Goal: Communication & Community: Answer question/provide support

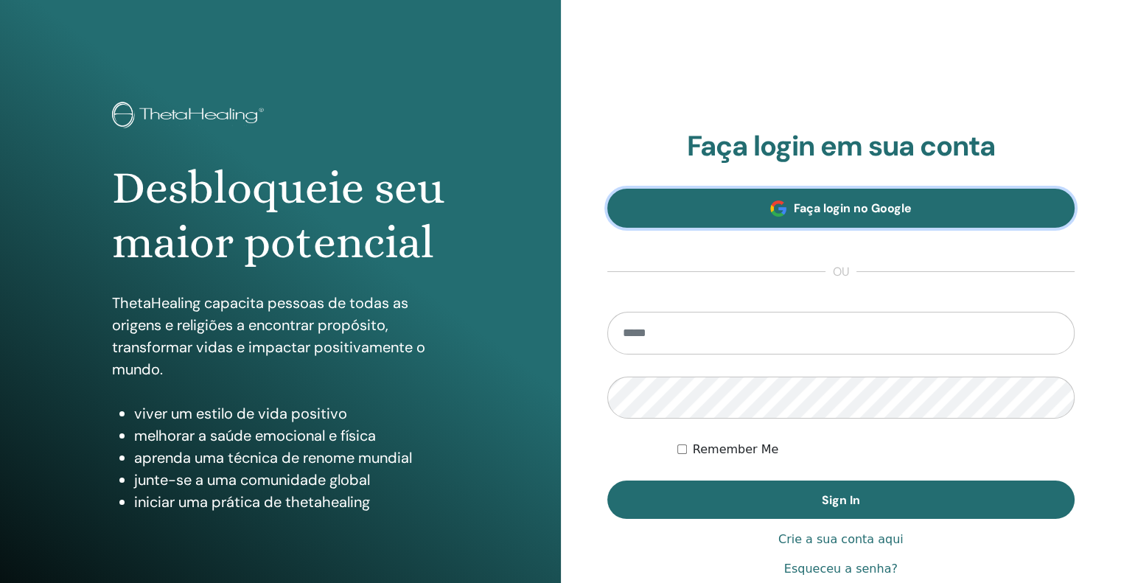
click at [828, 217] on link "Faça login no Google" at bounding box center [841, 208] width 468 height 39
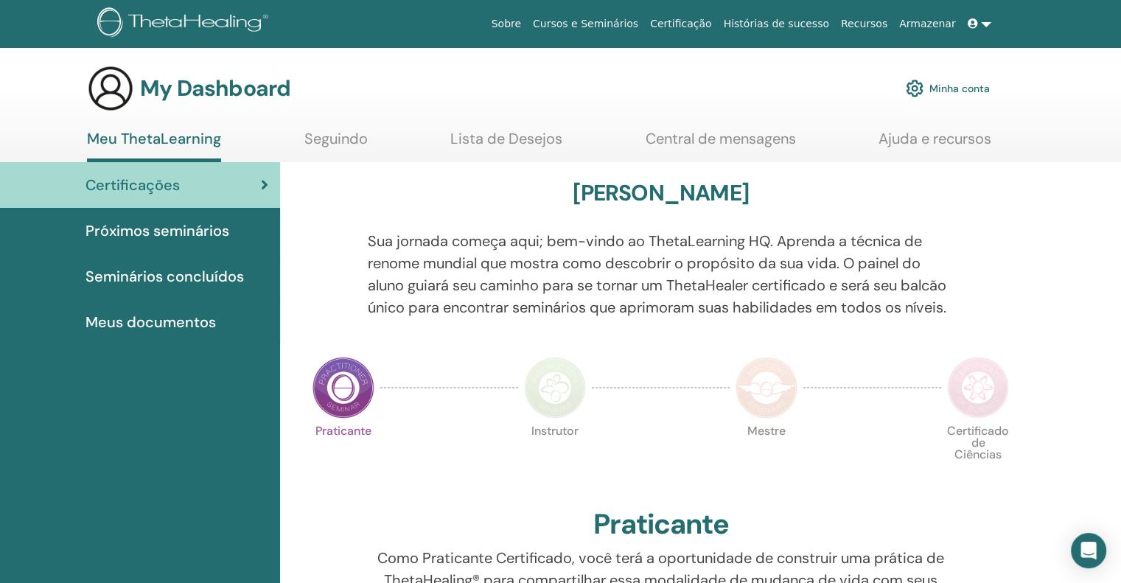
click at [142, 222] on span "Próximos seminários" at bounding box center [157, 231] width 144 height 22
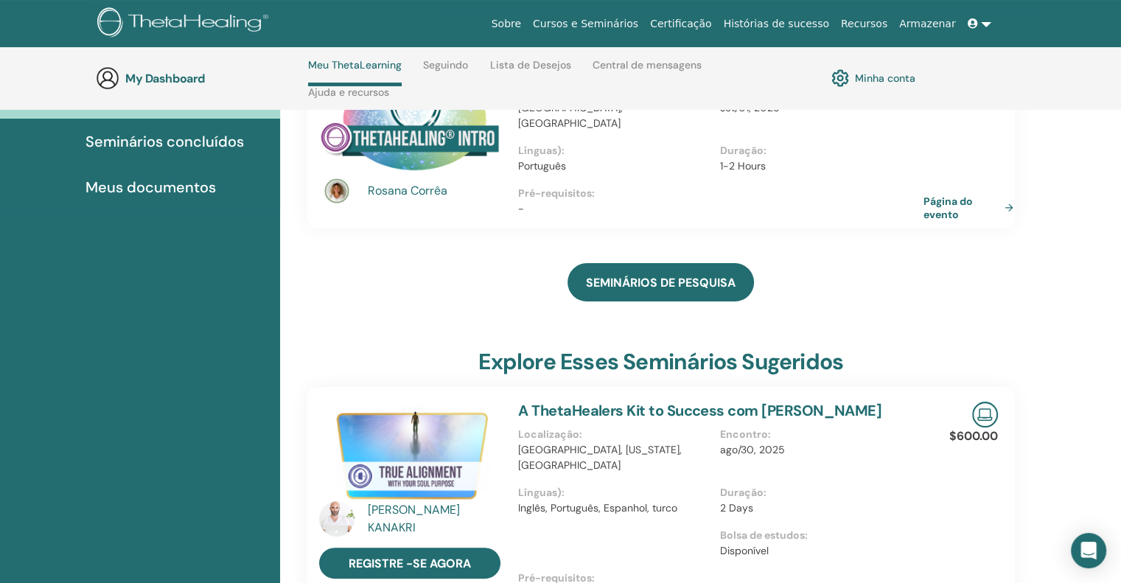
scroll to position [209, 0]
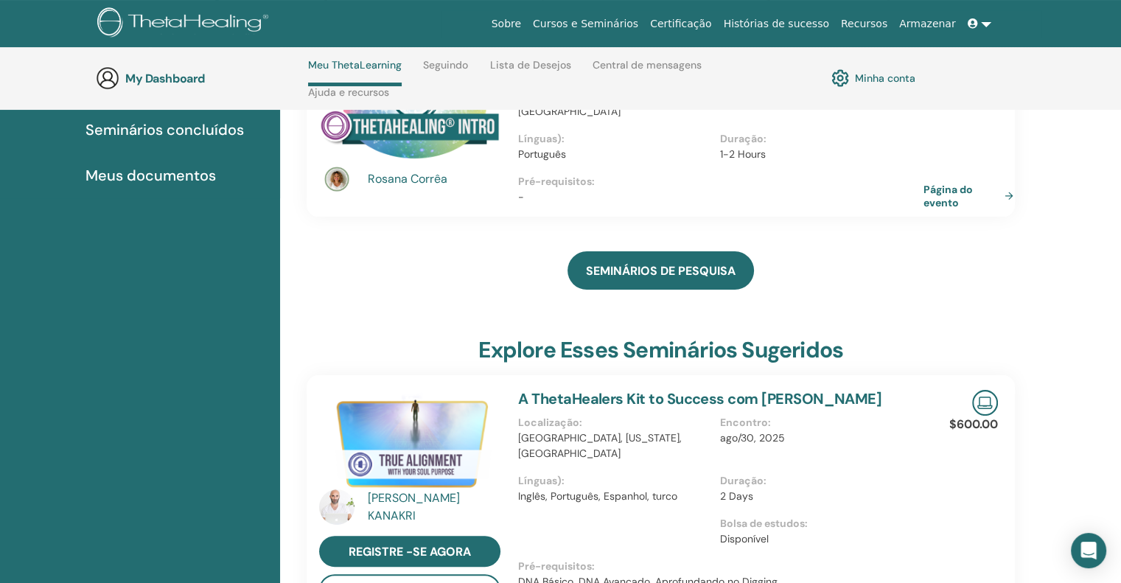
click at [949, 183] on link "Página do evento" at bounding box center [971, 196] width 96 height 27
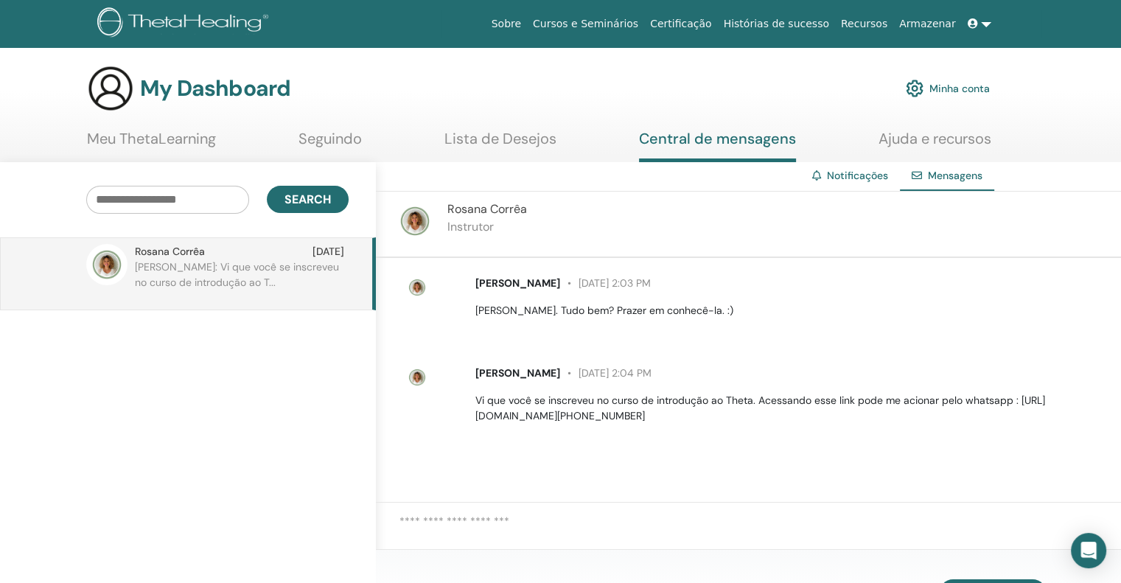
click at [697, 415] on p "Vi que você se inscreveu no curso de introdução ao Theta. Acessando esse link p…" at bounding box center [789, 408] width 628 height 31
drag, startPoint x: 736, startPoint y: 413, endPoint x: 472, endPoint y: 423, distance: 264.7
click at [472, 423] on div "[PERSON_NAME] [DATE] 2:04 PM Vi que você se inscreveu no curso de introdução ao…" at bounding box center [759, 395] width 721 height 70
copy p "https://api.whatsapp.com/send?phone=61993603759"
click at [470, 513] on textarea at bounding box center [759, 532] width 721 height 38
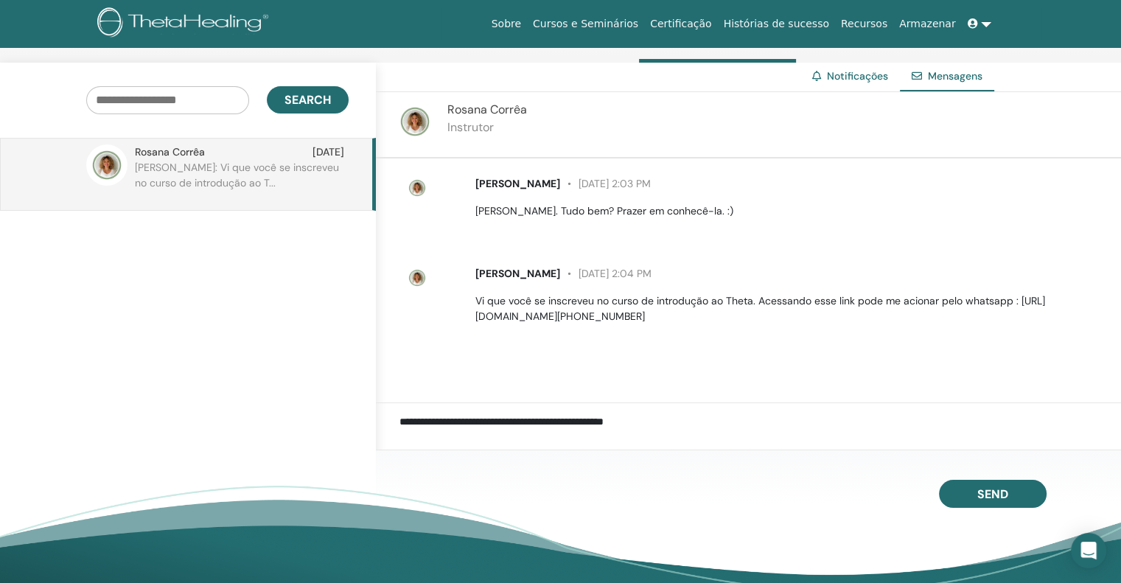
scroll to position [283, 0]
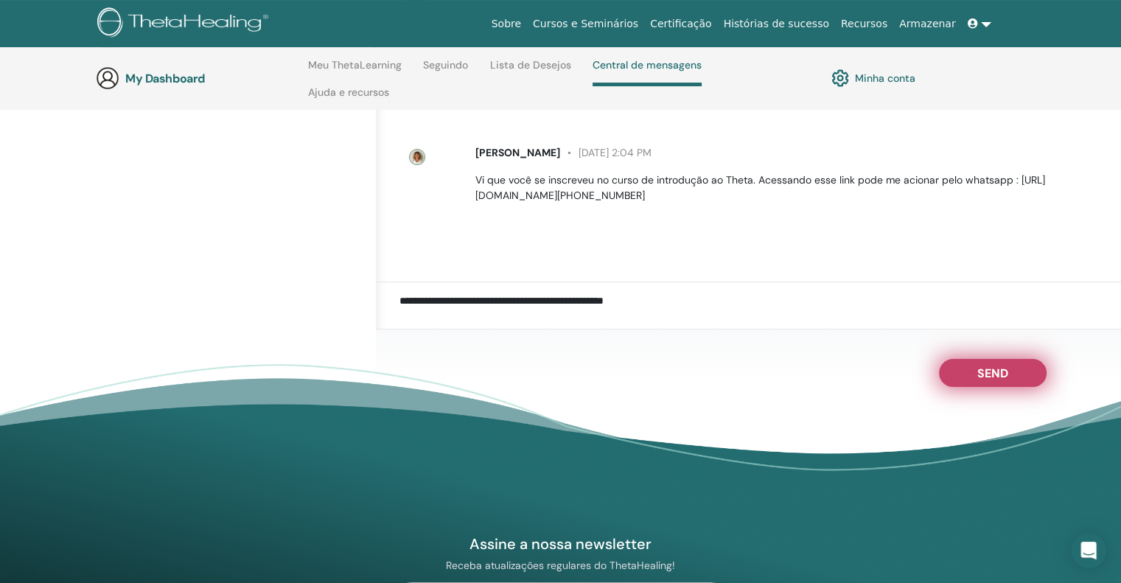
type textarea "**********"
click at [997, 374] on span "Send" at bounding box center [992, 370] width 31 height 10
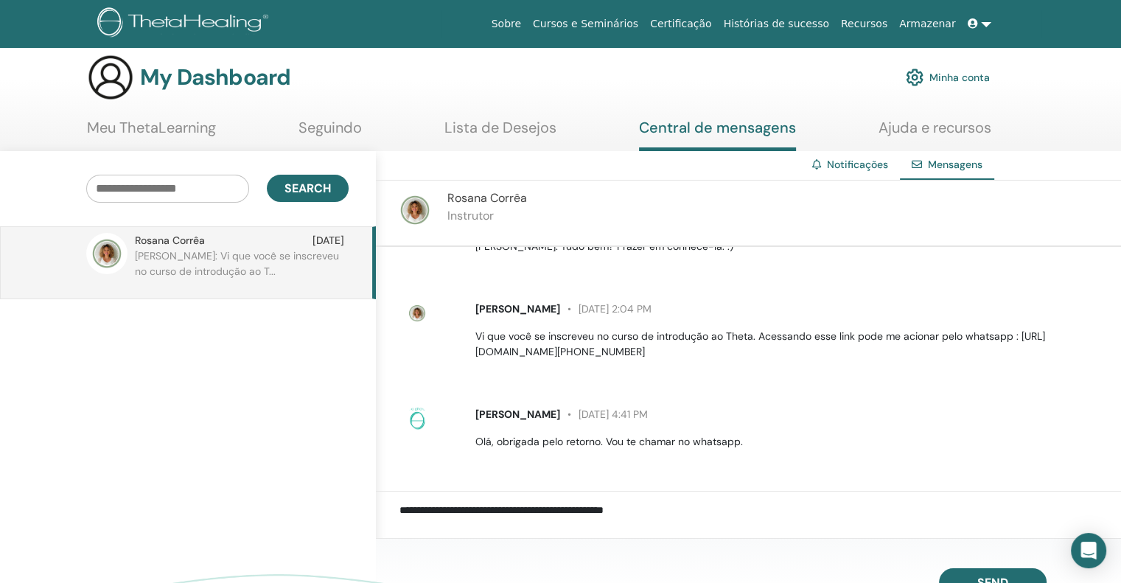
scroll to position [0, 0]
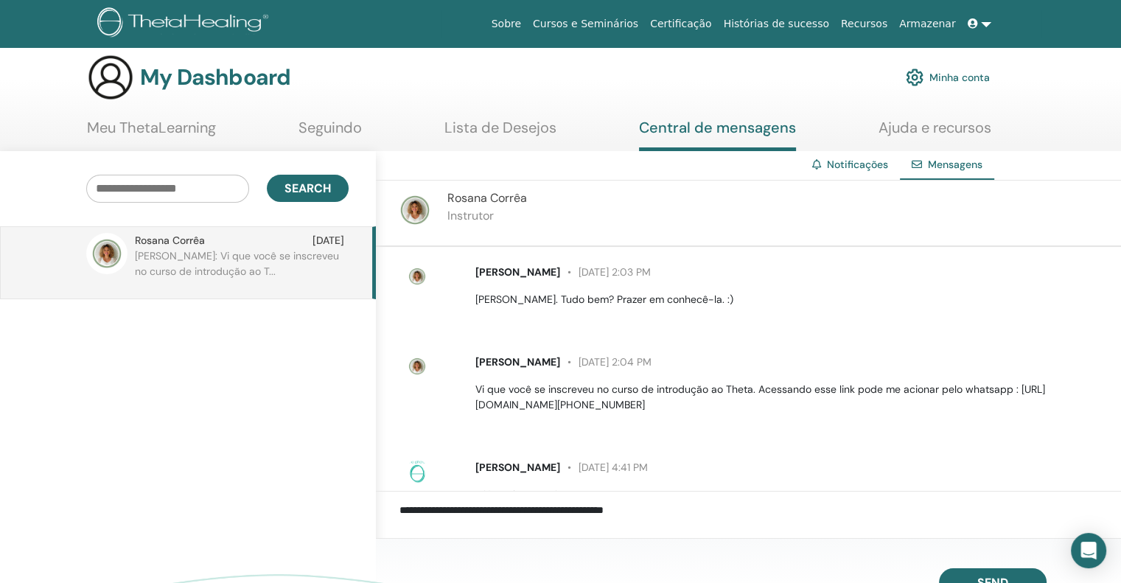
click at [865, 169] on link "Notificações" at bounding box center [857, 164] width 61 height 13
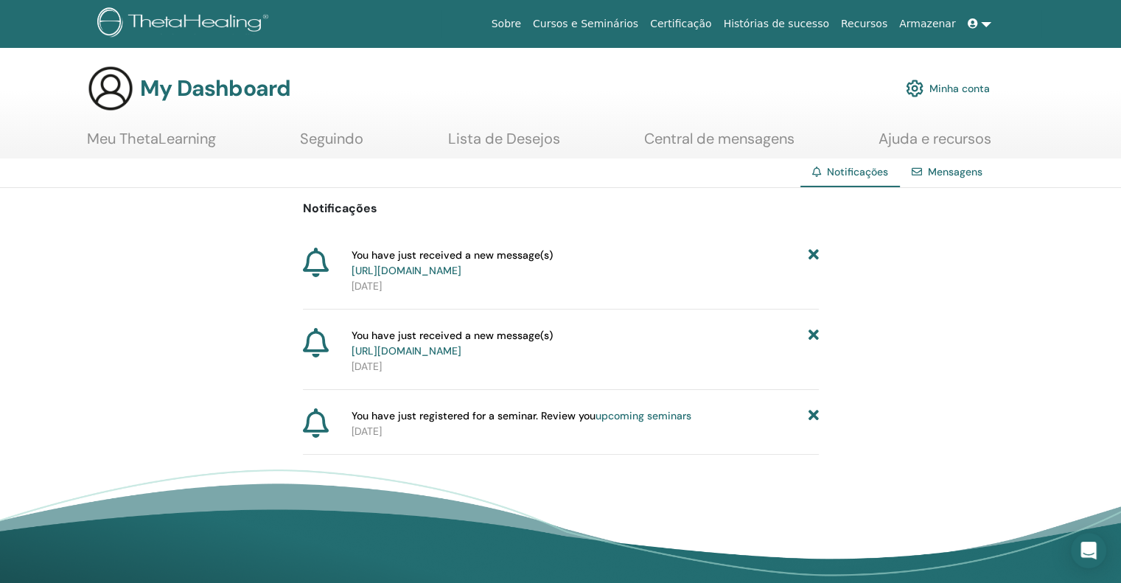
click at [944, 168] on link "Mensagens" at bounding box center [955, 171] width 55 height 13
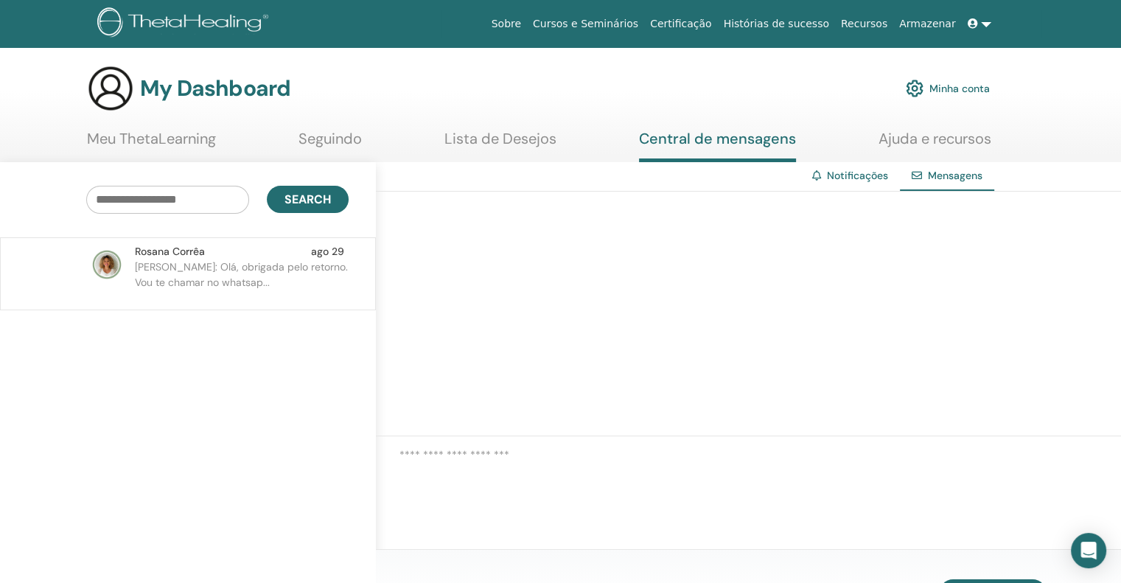
click at [256, 287] on p "Renata: Olá, obrigada pelo retorno. Vou te chamar no whatsap..." at bounding box center [242, 281] width 214 height 44
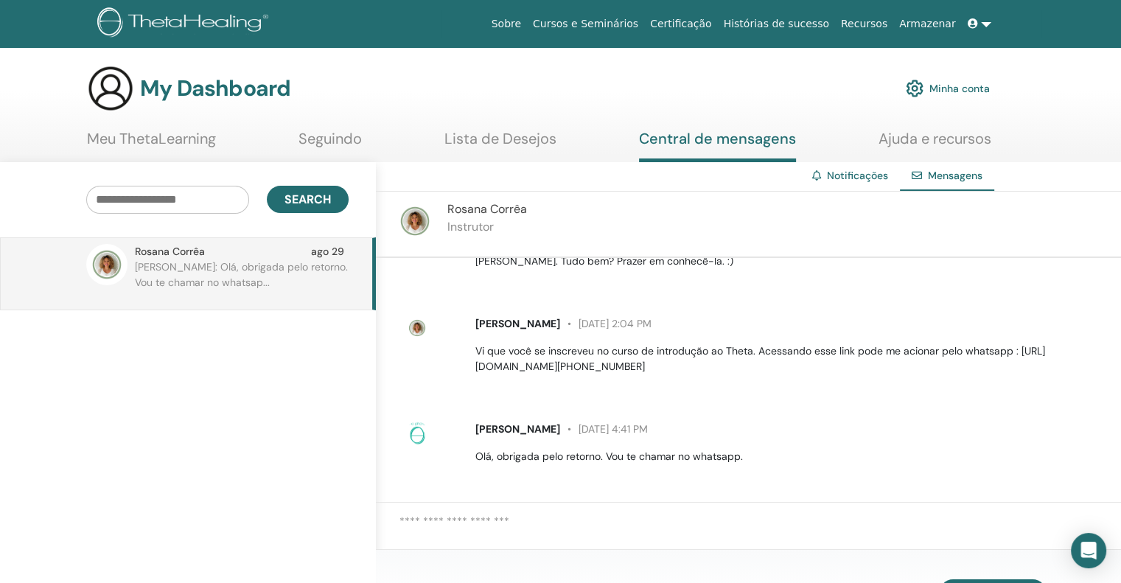
scroll to position [53, 0]
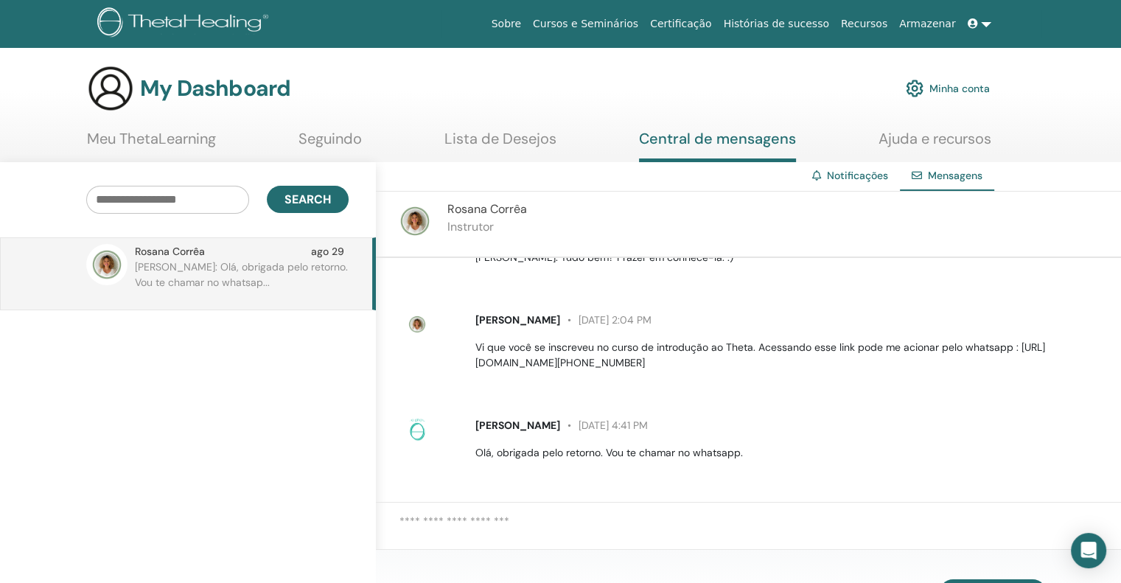
click at [496, 135] on link "Lista de Desejos" at bounding box center [500, 144] width 112 height 29
